Goal: Entertainment & Leisure: Browse casually

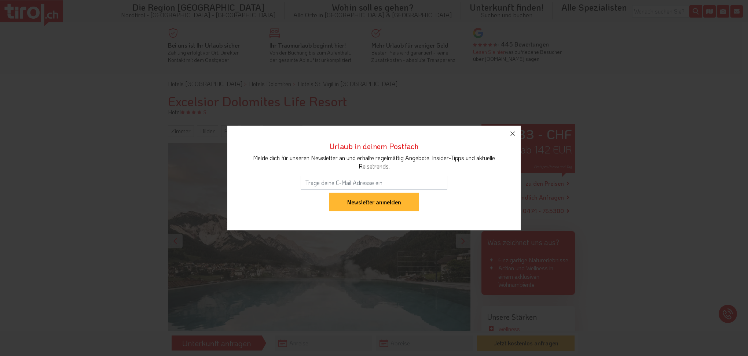
click at [513, 133] on icon "button" at bounding box center [512, 133] width 9 height 9
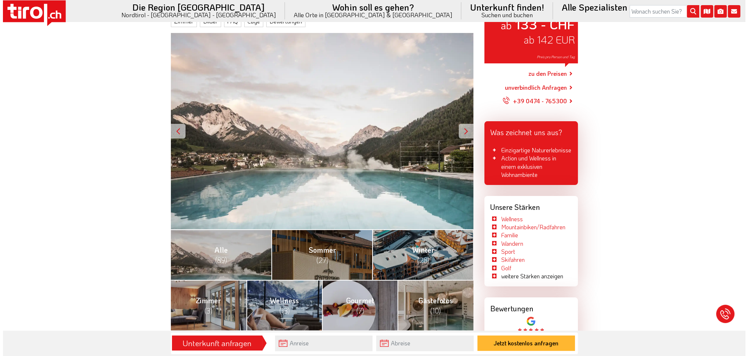
scroll to position [183, 0]
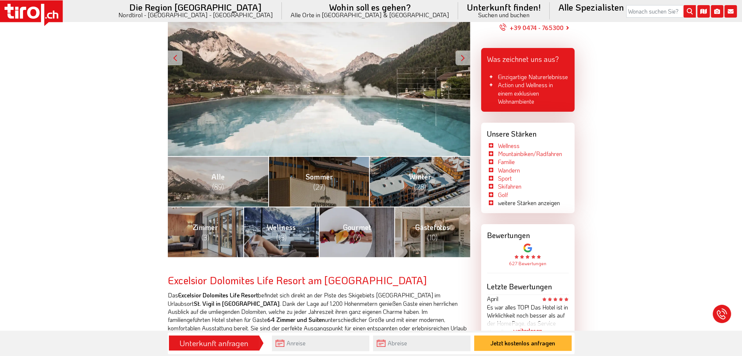
click at [422, 178] on span "Winter (28)" at bounding box center [420, 182] width 22 height 20
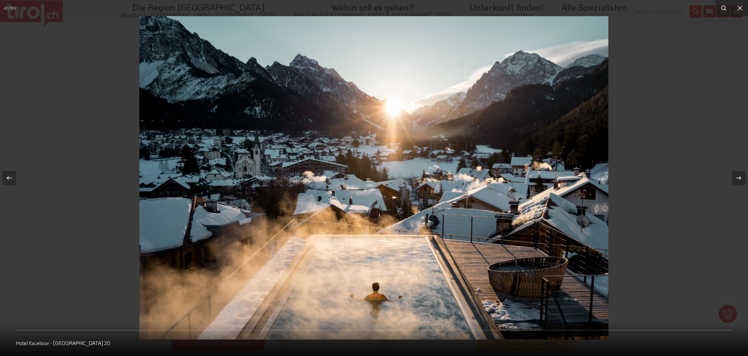
click at [736, 179] on icon at bounding box center [738, 178] width 9 height 9
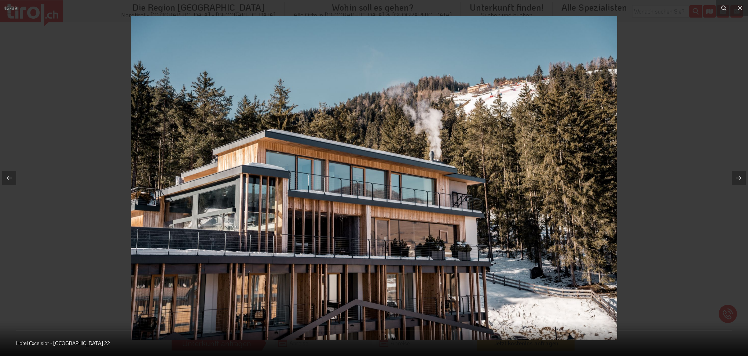
click at [736, 179] on icon at bounding box center [738, 178] width 9 height 9
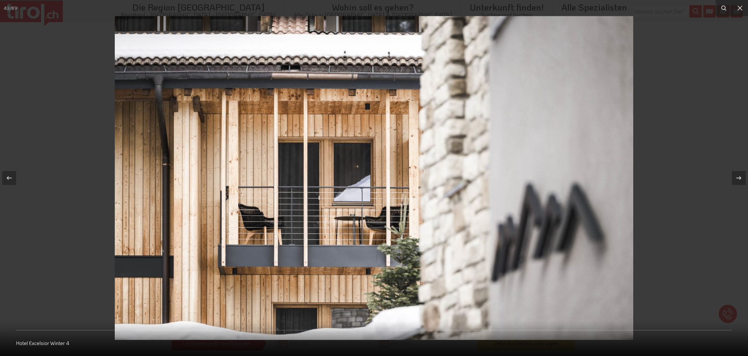
click at [736, 179] on icon at bounding box center [738, 178] width 9 height 9
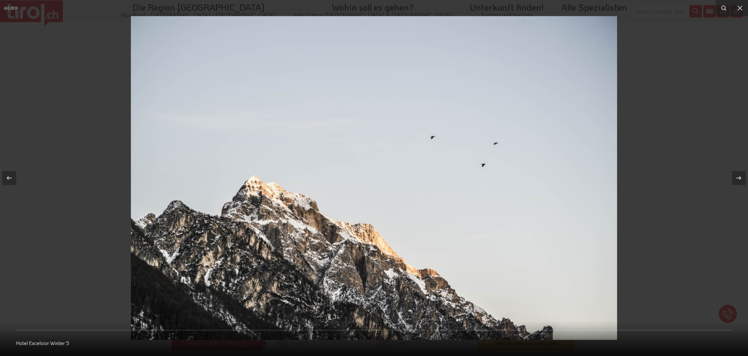
click at [736, 179] on icon at bounding box center [738, 178] width 9 height 9
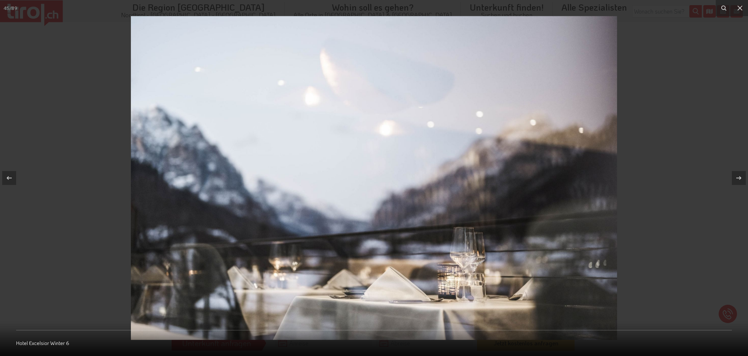
click at [736, 179] on icon at bounding box center [738, 178] width 9 height 9
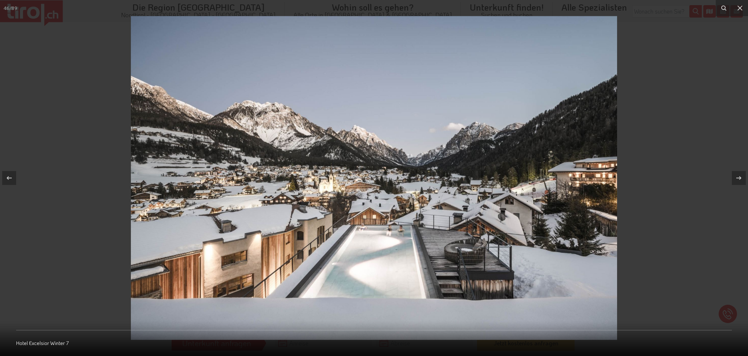
click at [736, 179] on icon at bounding box center [738, 178] width 9 height 9
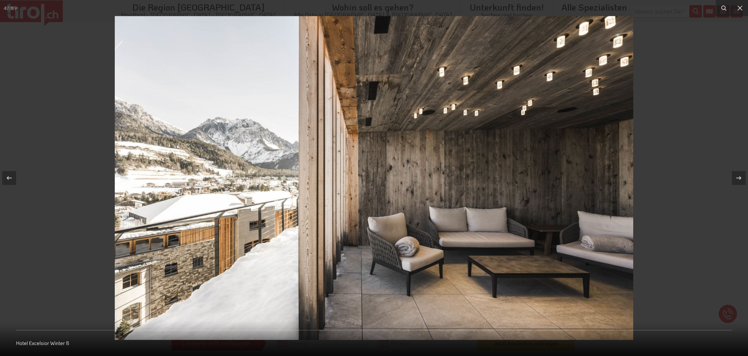
click at [736, 179] on icon at bounding box center [738, 178] width 9 height 9
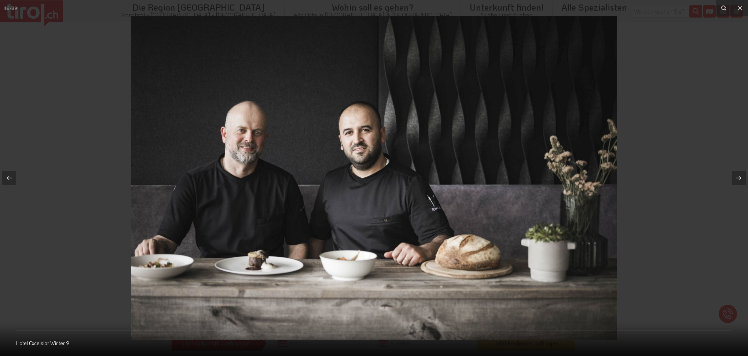
click at [736, 179] on icon at bounding box center [738, 178] width 9 height 9
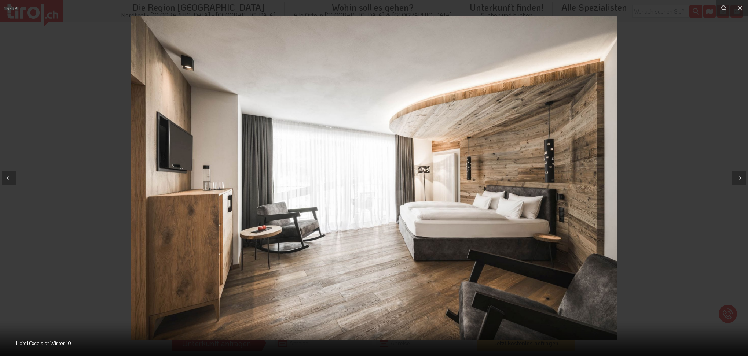
click at [736, 179] on icon at bounding box center [738, 178] width 9 height 9
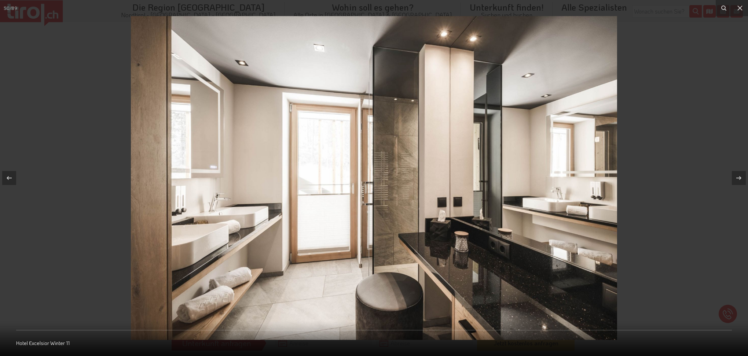
click at [736, 179] on icon at bounding box center [738, 178] width 9 height 9
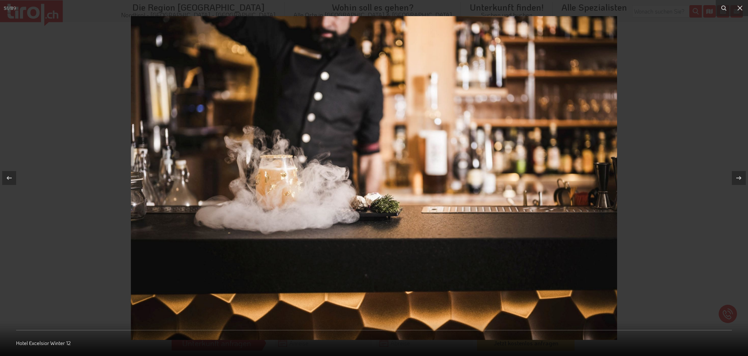
click at [736, 179] on icon at bounding box center [738, 178] width 9 height 9
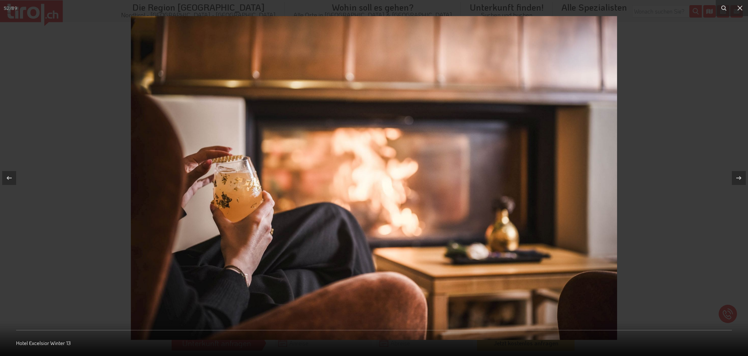
click at [736, 179] on icon at bounding box center [738, 178] width 9 height 9
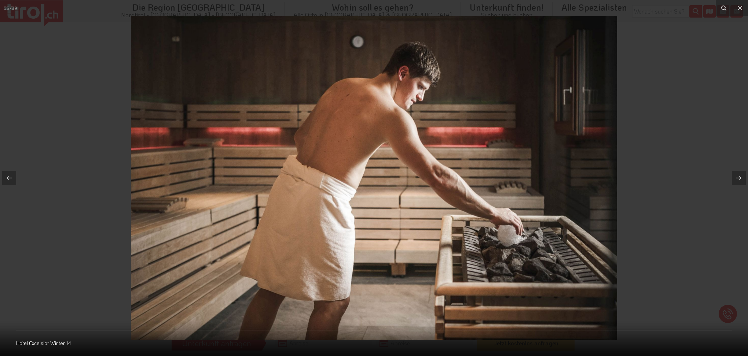
click at [736, 179] on icon at bounding box center [738, 178] width 9 height 9
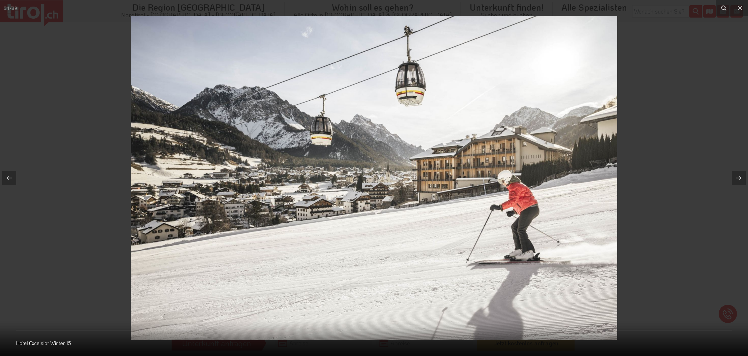
click at [736, 179] on icon at bounding box center [738, 178] width 9 height 9
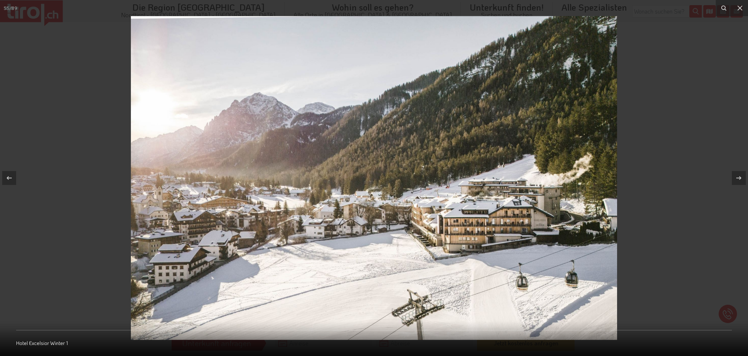
click at [736, 179] on icon at bounding box center [738, 178] width 9 height 9
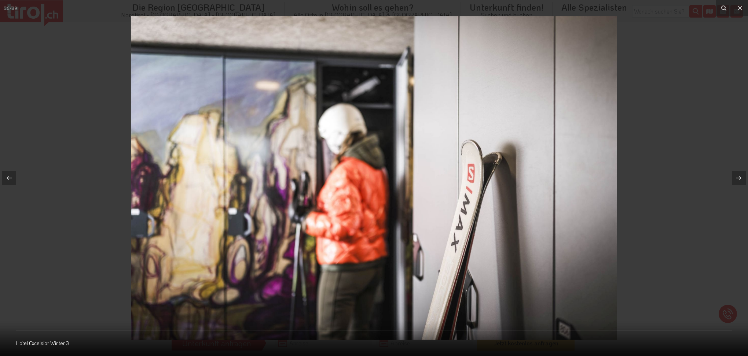
click at [736, 179] on icon at bounding box center [738, 178] width 9 height 9
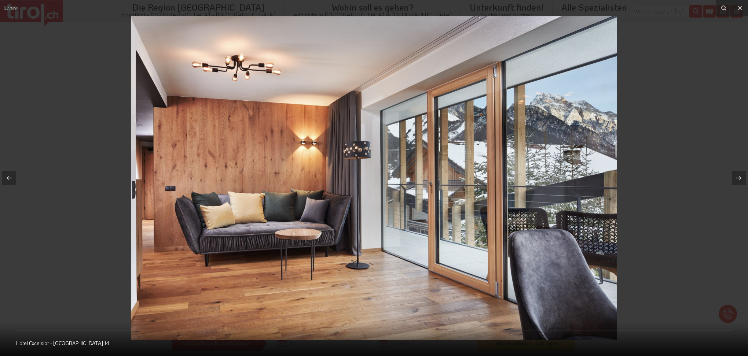
click at [736, 179] on div "[STREET_ADDRESS]" at bounding box center [374, 178] width 748 height 356
click at [736, 179] on icon at bounding box center [738, 178] width 9 height 9
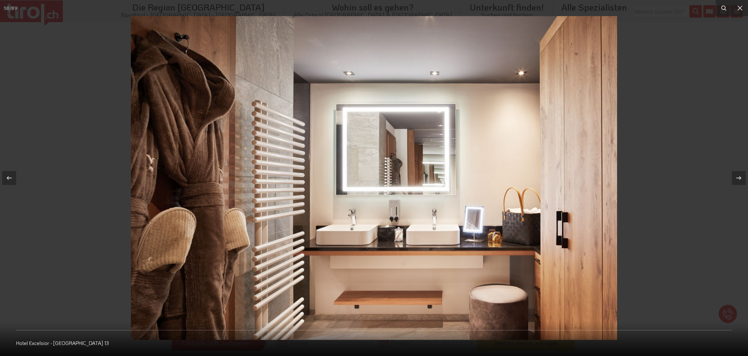
click at [736, 178] on icon at bounding box center [738, 178] width 9 height 9
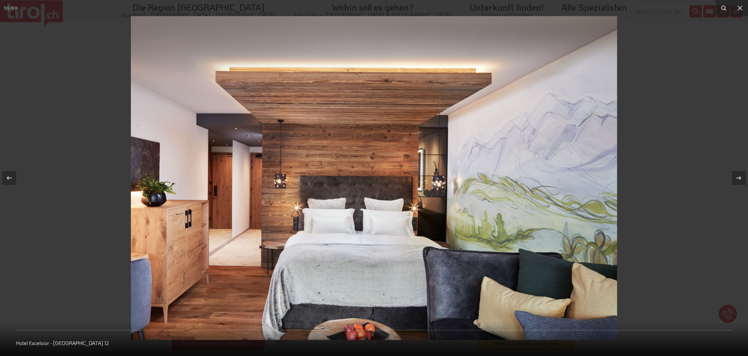
click at [736, 178] on icon at bounding box center [738, 178] width 9 height 9
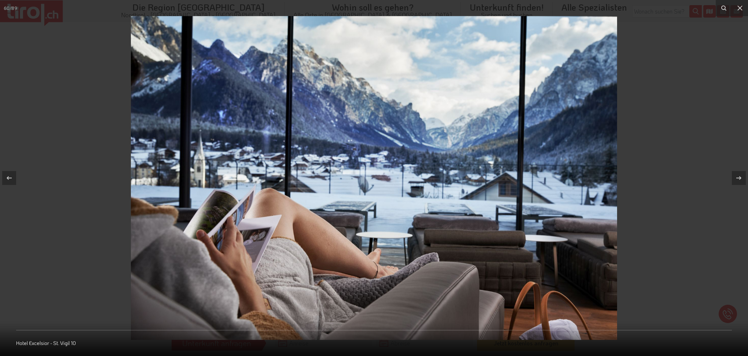
click at [736, 178] on icon at bounding box center [738, 178] width 9 height 9
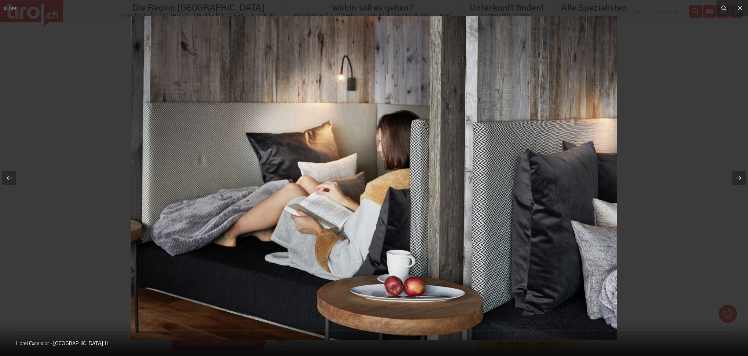
click at [736, 178] on icon at bounding box center [738, 178] width 9 height 9
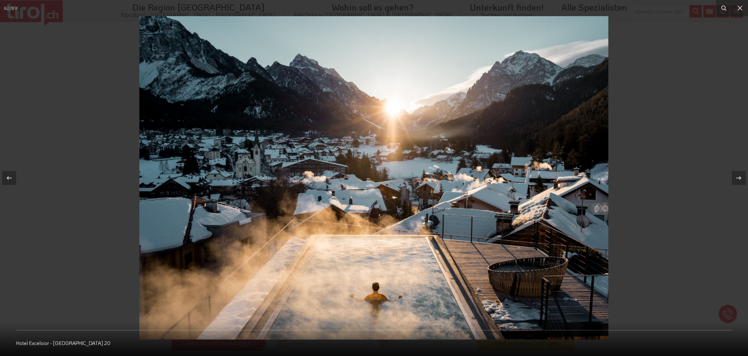
click at [736, 178] on icon at bounding box center [738, 178] width 9 height 9
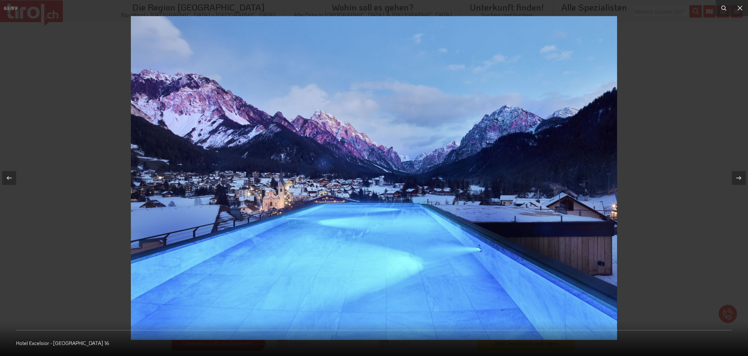
click at [736, 178] on icon at bounding box center [738, 178] width 9 height 9
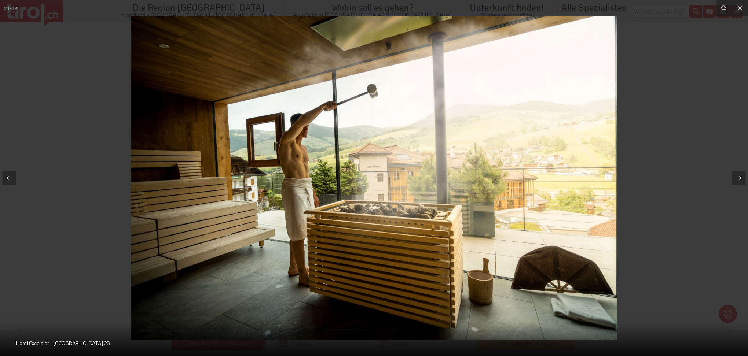
click at [736, 178] on icon at bounding box center [738, 178] width 9 height 9
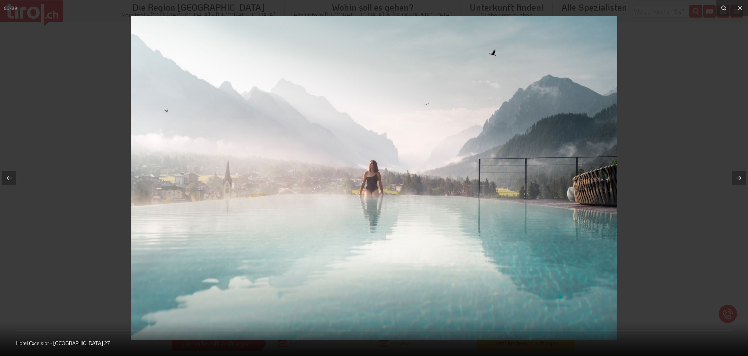
click at [736, 178] on icon at bounding box center [738, 178] width 9 height 9
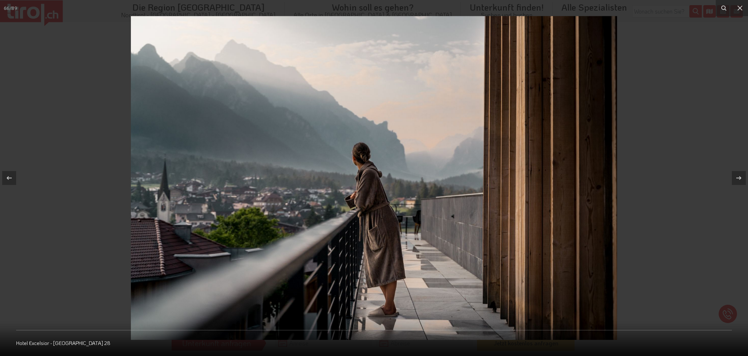
click at [736, 178] on icon at bounding box center [738, 178] width 9 height 9
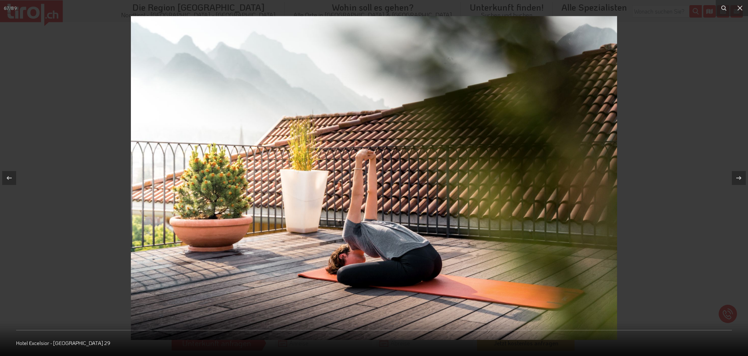
click at [736, 178] on icon at bounding box center [738, 178] width 9 height 9
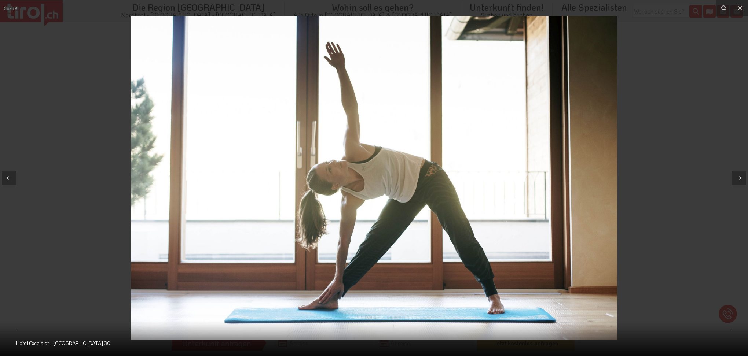
click at [736, 178] on icon at bounding box center [738, 178] width 9 height 9
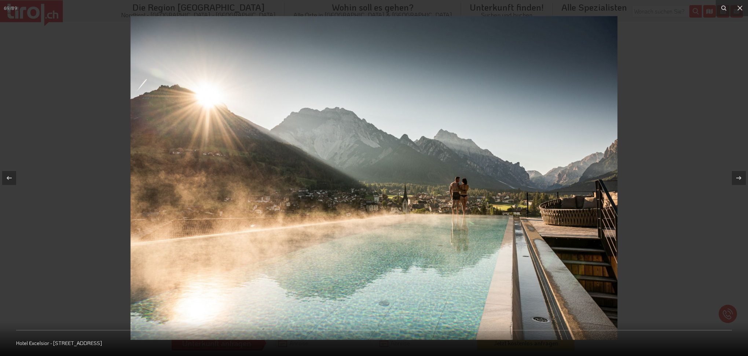
click at [7, 182] on icon at bounding box center [9, 178] width 9 height 9
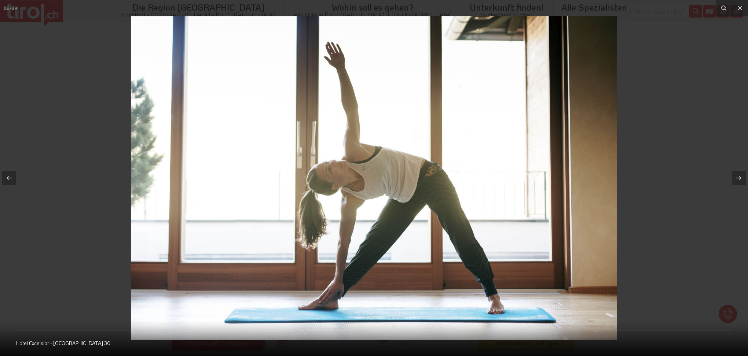
click at [735, 179] on icon at bounding box center [738, 178] width 9 height 9
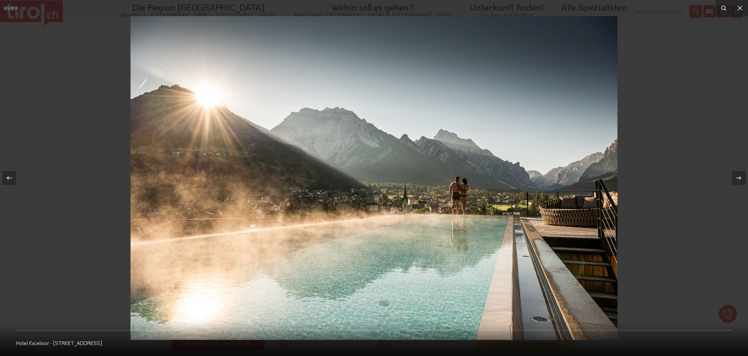
click at [735, 179] on icon at bounding box center [738, 178] width 9 height 9
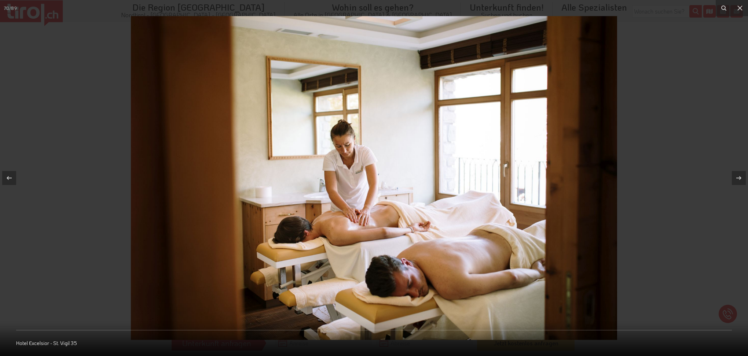
click at [735, 179] on icon at bounding box center [738, 178] width 9 height 9
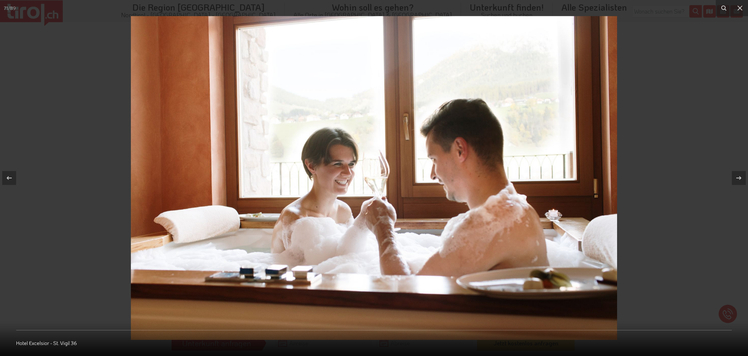
click at [735, 179] on icon at bounding box center [738, 178] width 9 height 9
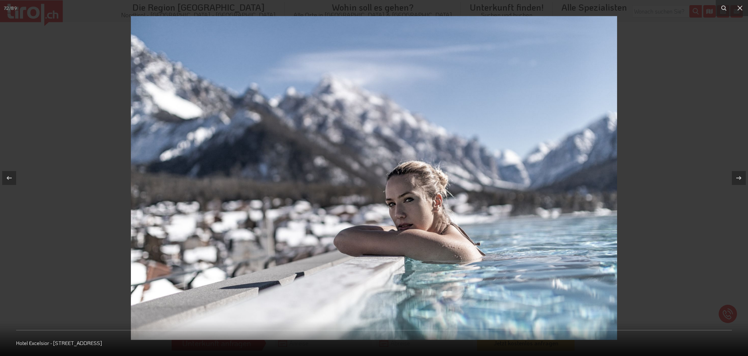
click at [735, 179] on icon at bounding box center [738, 178] width 9 height 9
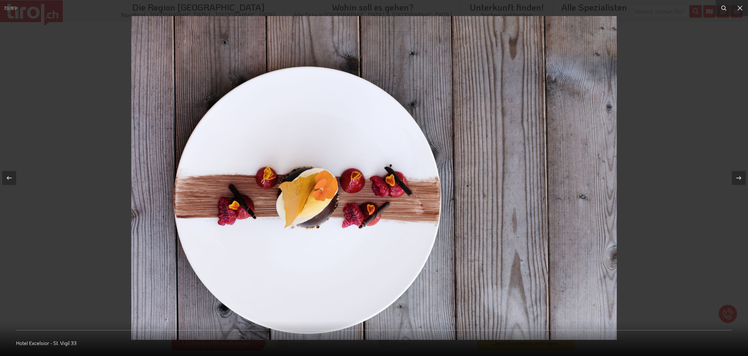
click at [735, 179] on icon at bounding box center [738, 178] width 9 height 9
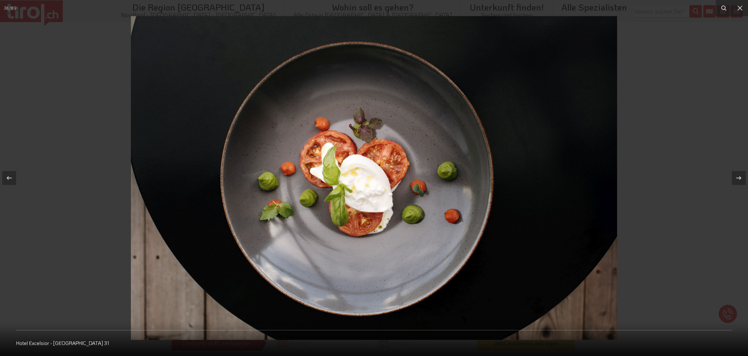
click at [735, 179] on icon at bounding box center [738, 178] width 9 height 9
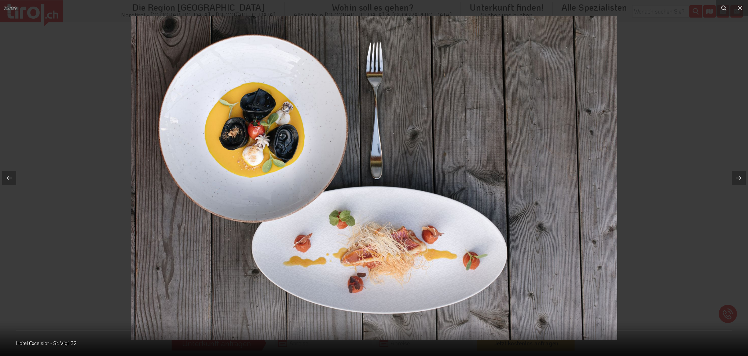
click at [735, 179] on icon at bounding box center [738, 178] width 9 height 9
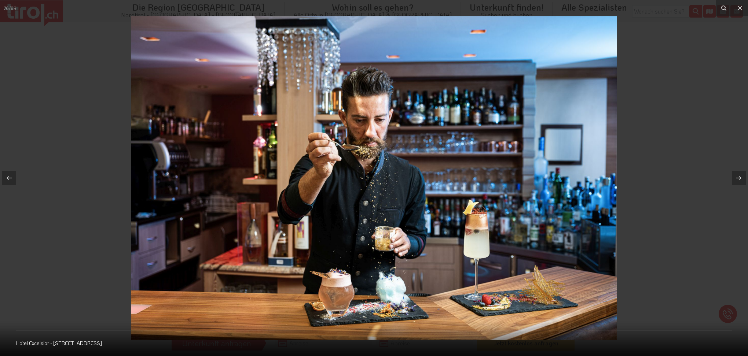
click at [735, 179] on icon at bounding box center [738, 178] width 9 height 9
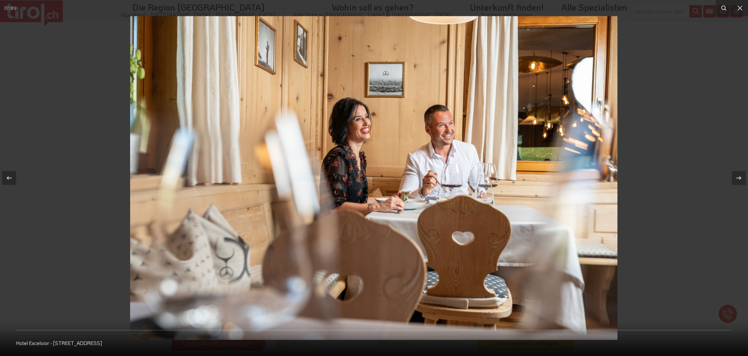
click at [735, 179] on icon at bounding box center [738, 178] width 9 height 9
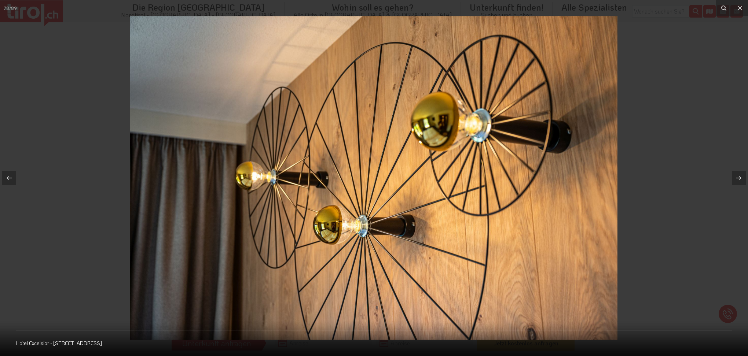
click at [735, 179] on icon at bounding box center [738, 178] width 9 height 9
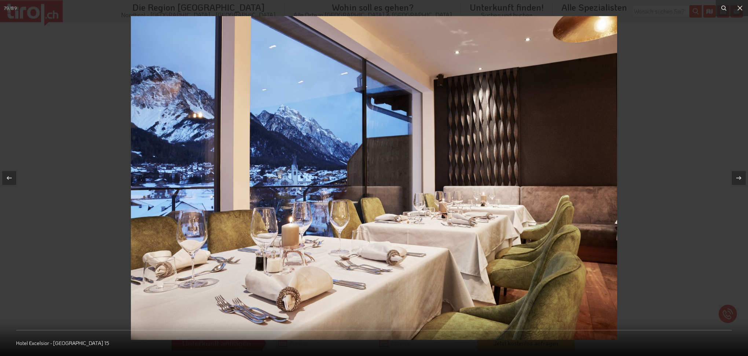
click at [735, 179] on icon at bounding box center [738, 178] width 9 height 9
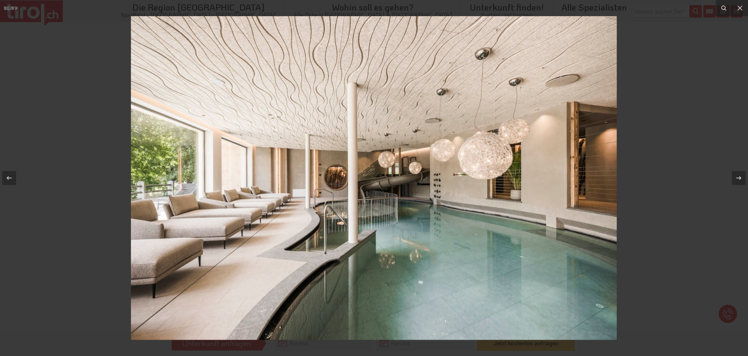
click at [735, 179] on div "80 / 89 Hotel Excelsior - St. Vigil 15" at bounding box center [374, 178] width 748 height 356
click at [735, 179] on icon at bounding box center [738, 178] width 9 height 9
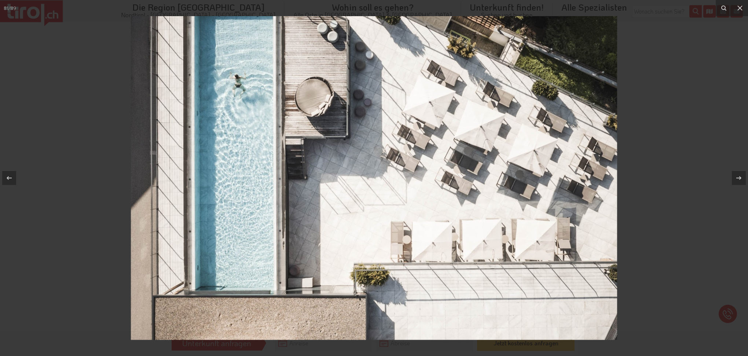
click at [735, 179] on icon at bounding box center [738, 178] width 9 height 9
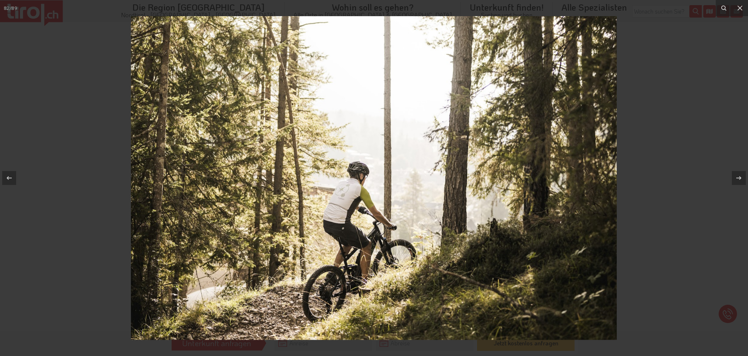
click at [735, 179] on icon at bounding box center [738, 178] width 9 height 9
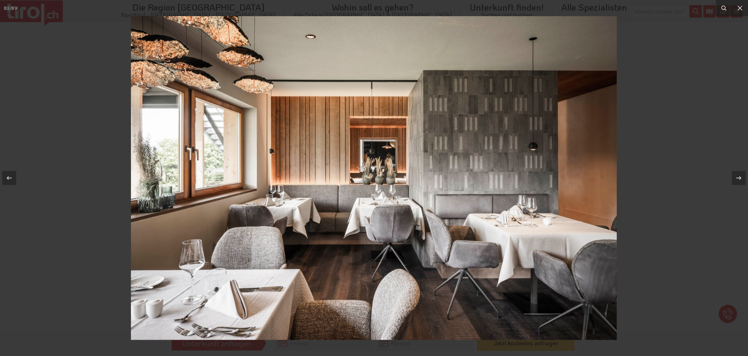
click at [735, 179] on icon at bounding box center [738, 178] width 9 height 9
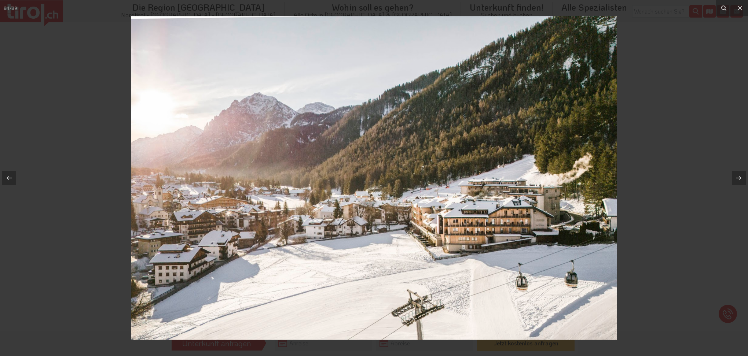
click at [735, 179] on icon at bounding box center [738, 178] width 9 height 9
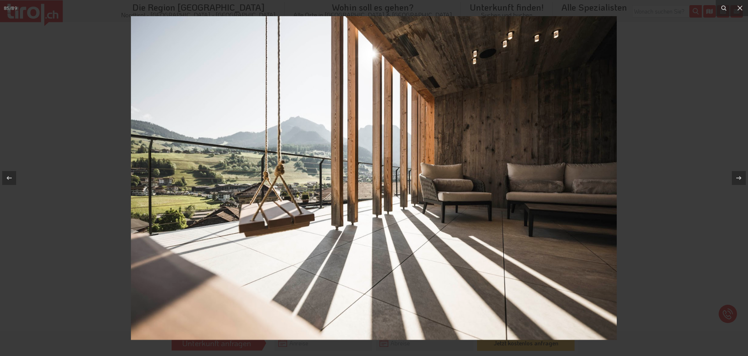
click at [735, 179] on icon at bounding box center [738, 178] width 9 height 9
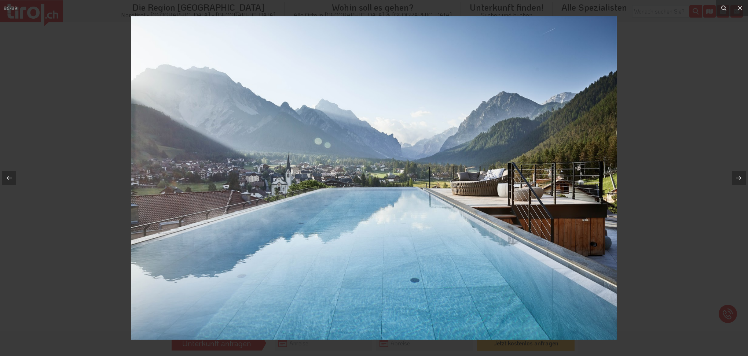
click at [736, 178] on icon at bounding box center [738, 178] width 9 height 9
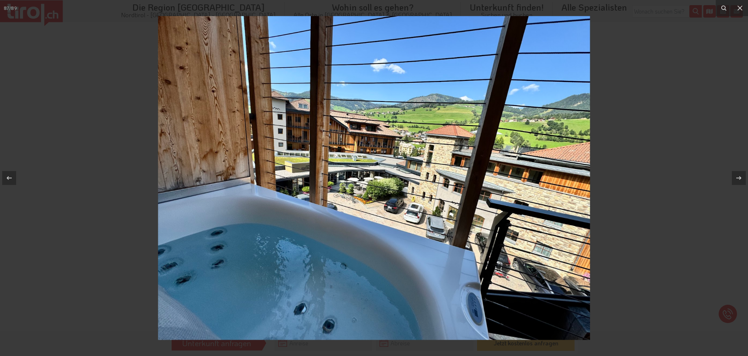
click at [736, 178] on icon at bounding box center [738, 178] width 9 height 9
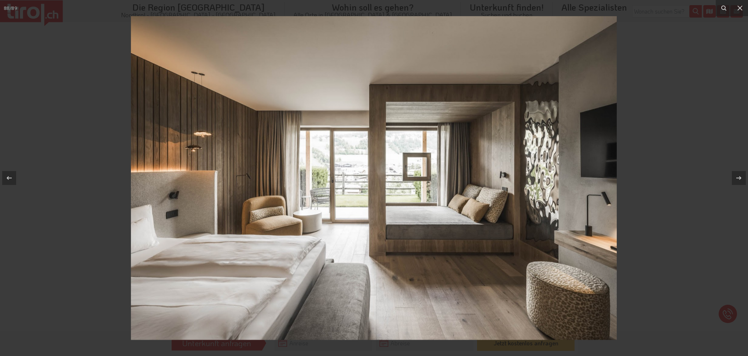
click at [736, 178] on icon at bounding box center [738, 178] width 9 height 9
